Goal: Communication & Community: Answer question/provide support

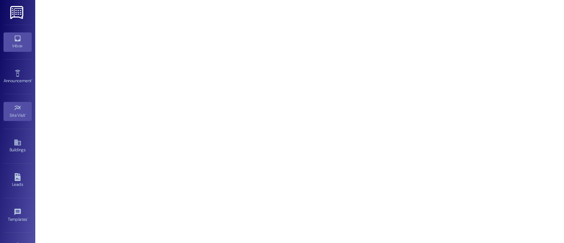
click at [21, 39] on link "Inbox" at bounding box center [18, 41] width 28 height 19
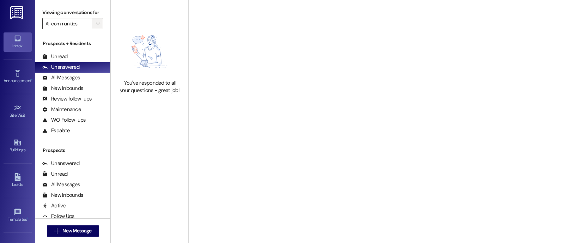
click at [96, 26] on icon "" at bounding box center [98, 24] width 4 height 6
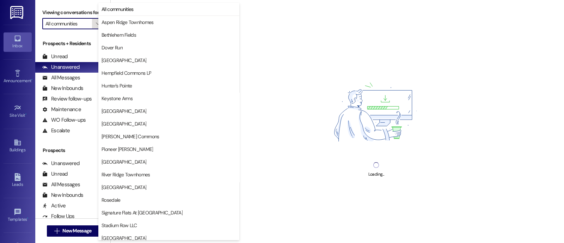
click at [96, 26] on icon "" at bounding box center [98, 24] width 4 height 6
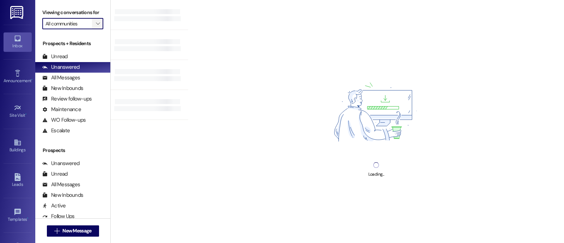
click at [96, 26] on icon "" at bounding box center [98, 24] width 4 height 6
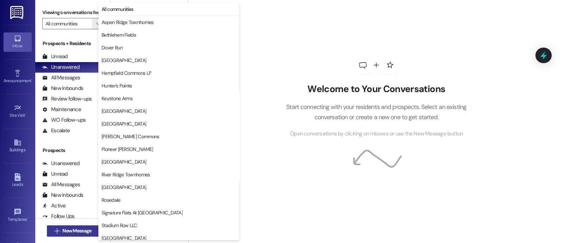
click at [87, 231] on span "New Message" at bounding box center [76, 230] width 29 height 7
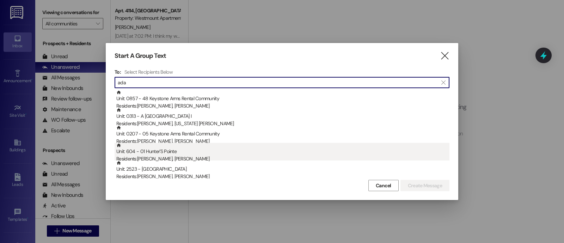
type input "ada"
click at [160, 153] on div "Unit: 604 - 01 Hunter'S Pointe Residents: [PERSON_NAME][GEOGRAPHIC_DATA], [PERS…" at bounding box center [282, 153] width 333 height 20
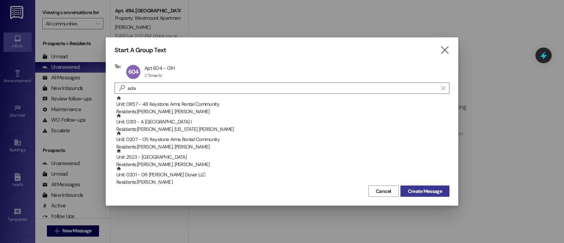
click at [422, 186] on button "Create Message" at bounding box center [424, 190] width 49 height 11
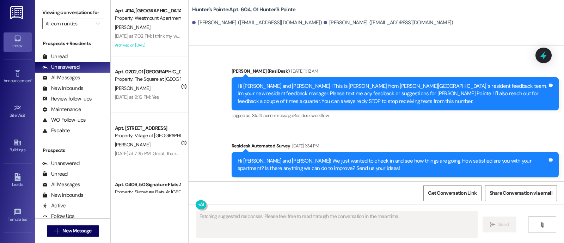
scroll to position [6001, 0]
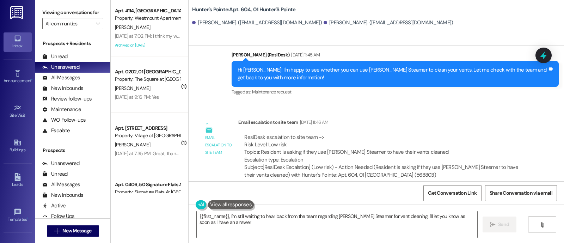
type textarea "{{first_name}}, I'm still waiting to hear back from the team regarding [PERSON_…"
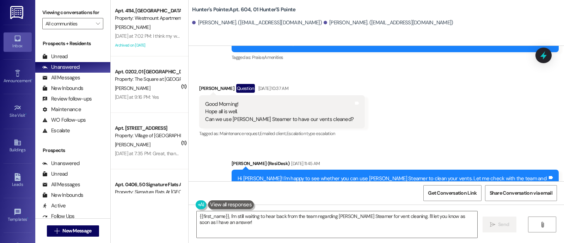
scroll to position [5892, 0]
